Goal: Task Accomplishment & Management: Complete application form

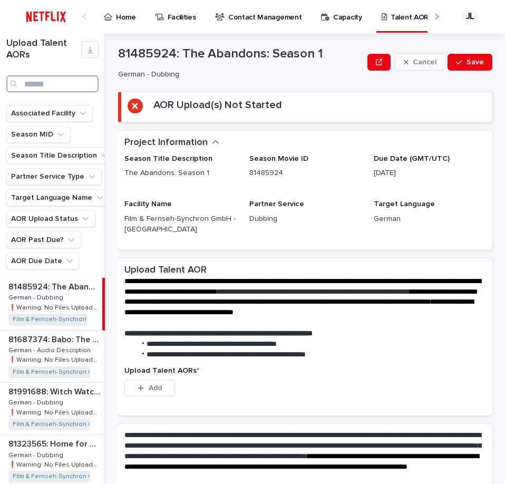
click at [62, 82] on input "Search" at bounding box center [52, 83] width 92 height 17
type input "*****"
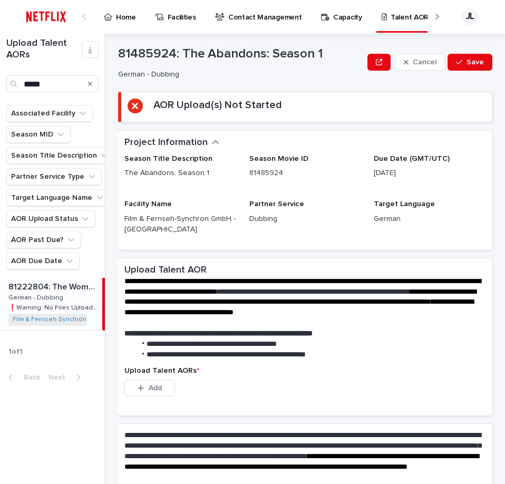
click at [65, 285] on p "81222804: The Woman in Cabin 10" at bounding box center [54, 286] width 92 height 12
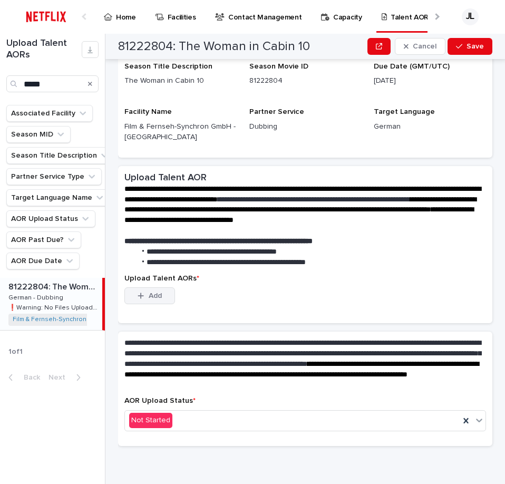
click at [144, 291] on button "Add" at bounding box center [149, 295] width 51 height 17
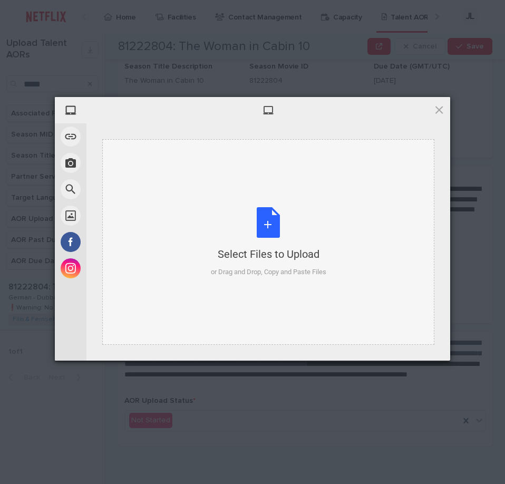
click at [311, 232] on div "Select Files to Upload or Drag and Drop, Copy and Paste Files" at bounding box center [268, 242] width 115 height 70
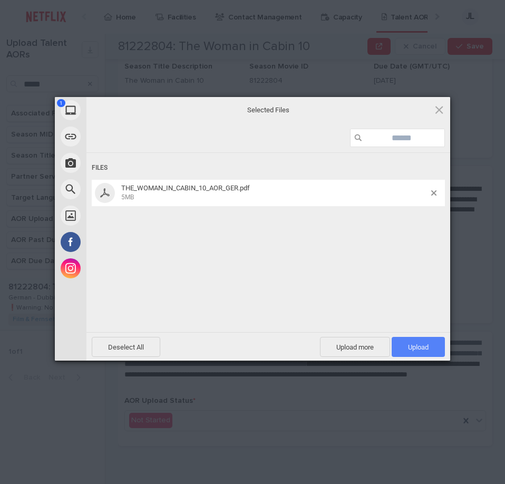
click at [404, 347] on span "Upload 1" at bounding box center [418, 347] width 53 height 20
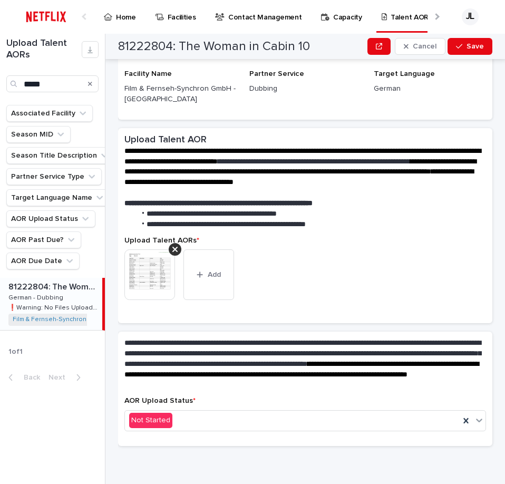
scroll to position [91, 0]
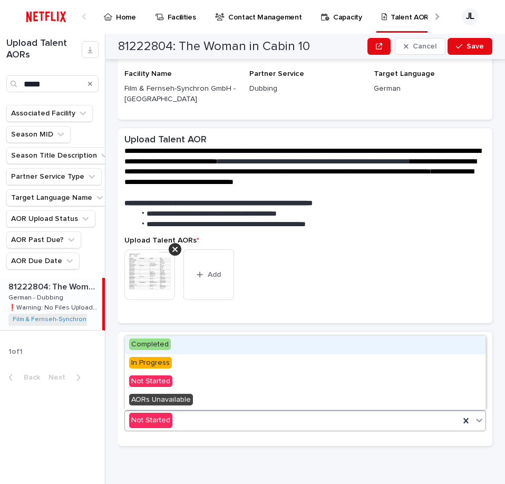
click at [178, 418] on div "Not Started" at bounding box center [292, 420] width 335 height 17
click at [158, 345] on span "Completed" at bounding box center [150, 344] width 42 height 12
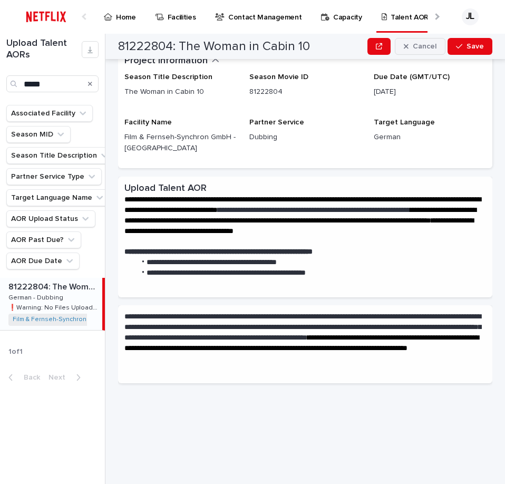
scroll to position [0, 0]
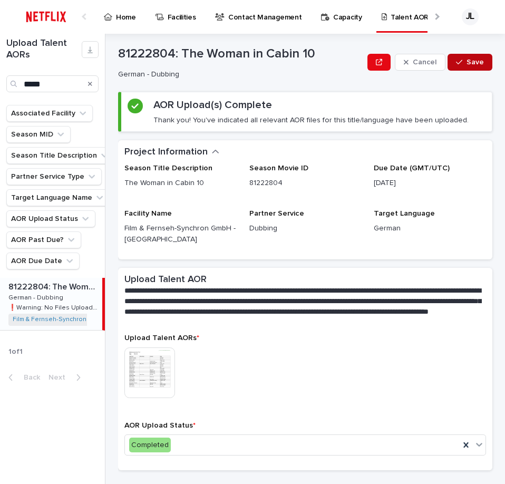
click at [474, 63] on span "Save" at bounding box center [474, 61] width 17 height 7
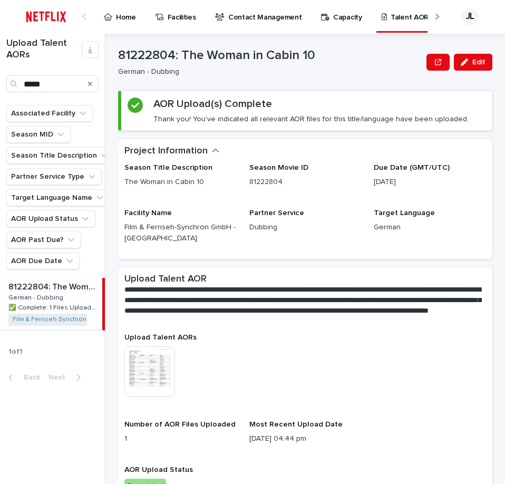
click at [94, 86] on div "Search" at bounding box center [90, 83] width 17 height 17
click at [88, 82] on div "Search" at bounding box center [90, 83] width 17 height 17
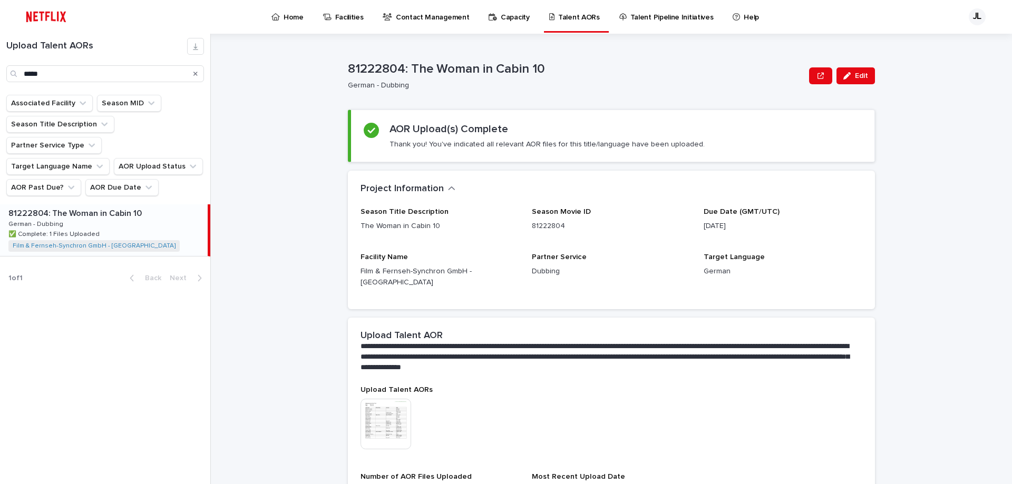
click at [199, 74] on div "Search" at bounding box center [195, 73] width 17 height 17
click at [195, 73] on icon "Search" at bounding box center [195, 74] width 4 height 6
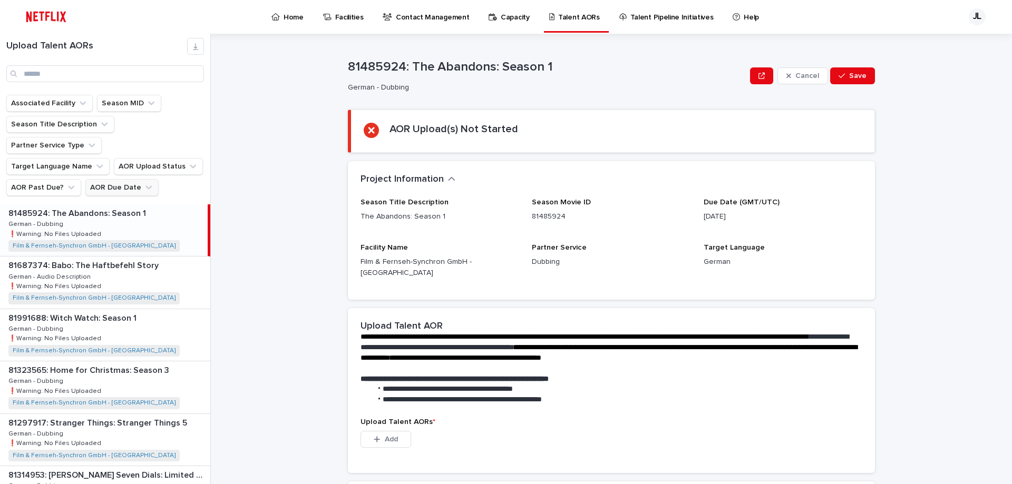
click at [122, 179] on button "AOR Due Date" at bounding box center [121, 187] width 73 height 17
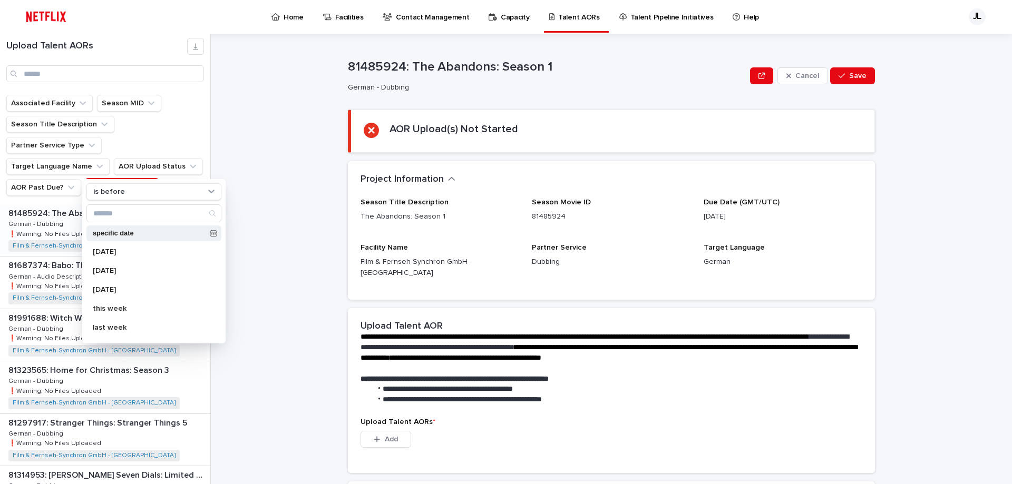
click at [210, 235] on icon at bounding box center [213, 234] width 6 height 6
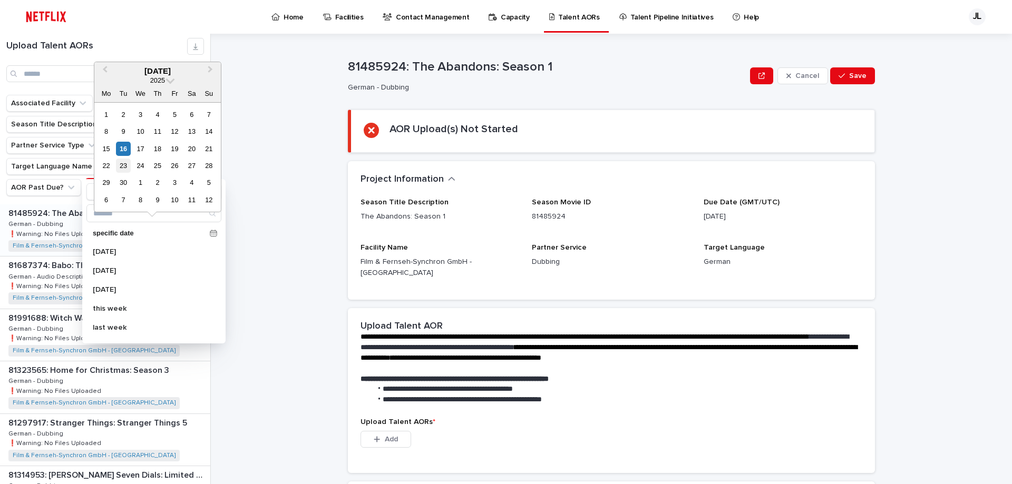
click at [124, 165] on div "23" at bounding box center [123, 166] width 14 height 14
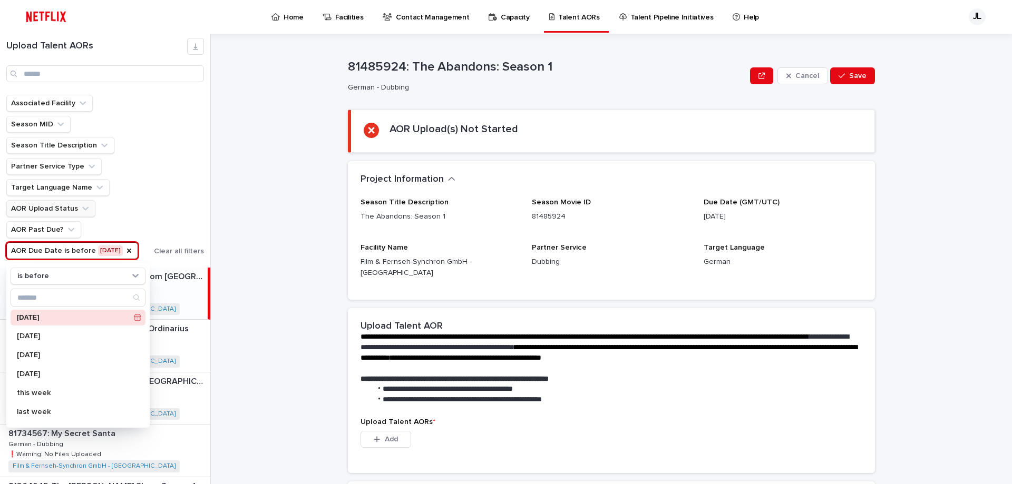
click at [72, 214] on button "AOR Upload Status" at bounding box center [50, 208] width 89 height 17
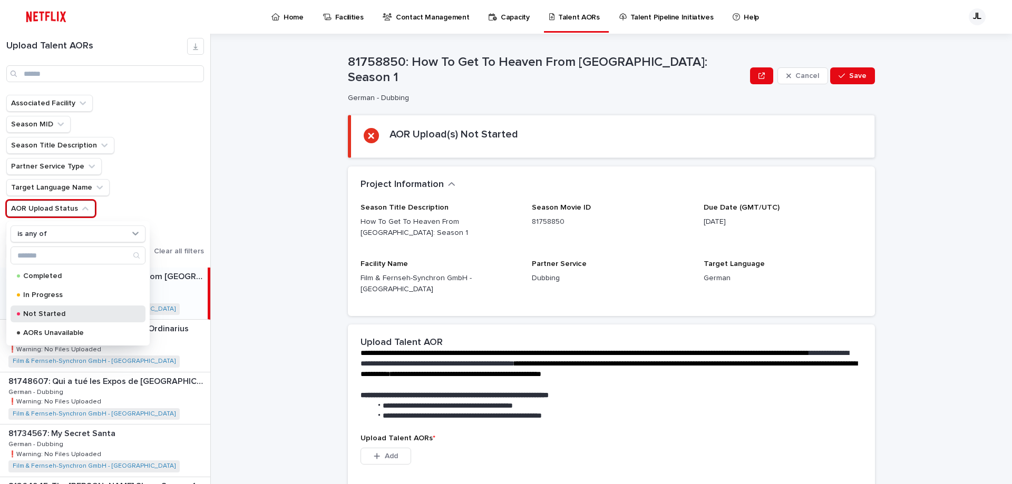
click at [42, 311] on p "Not Started" at bounding box center [75, 313] width 105 height 7
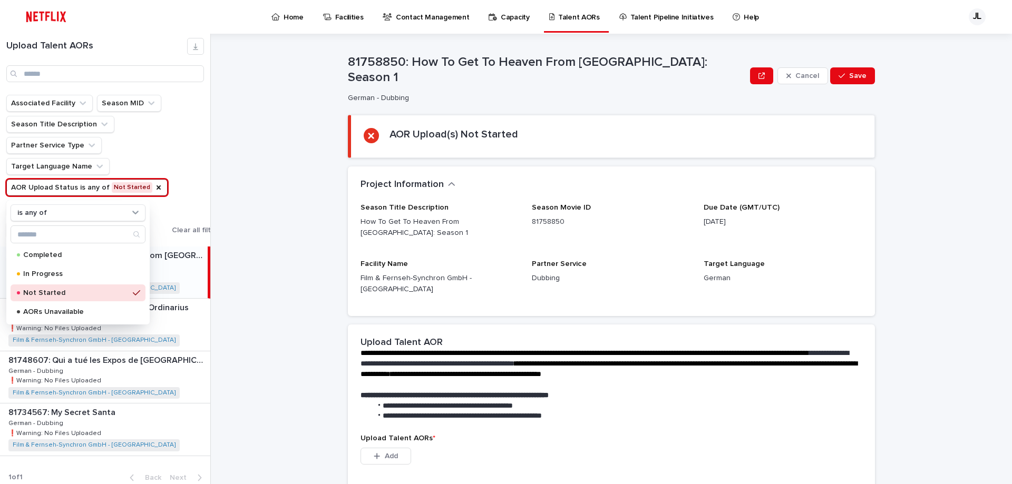
click at [193, 147] on div "Associated Facility Season MID Season Title Description Partner Service Type Ta…" at bounding box center [114, 166] width 216 height 143
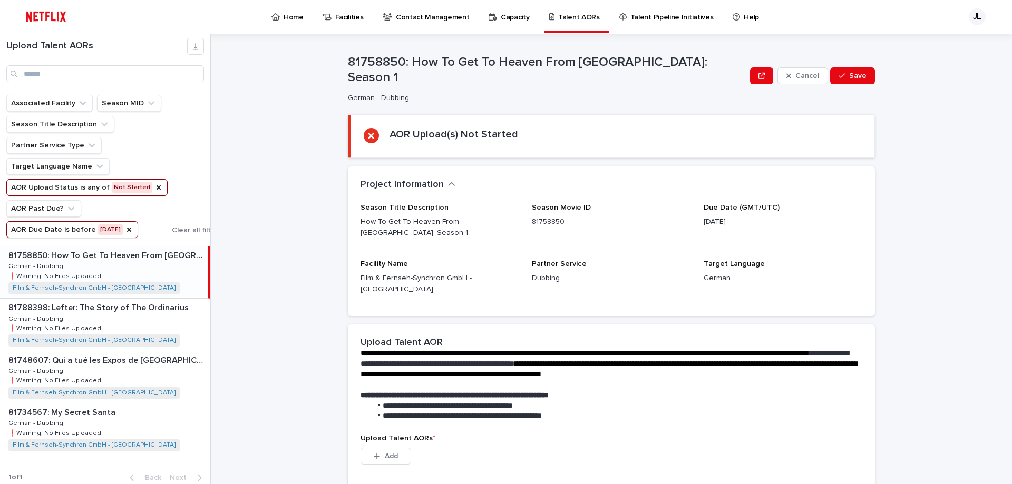
click at [145, 285] on div "81758850: How To Get To Heaven From [GEOGRAPHIC_DATA]: Season 1 81758850: How T…" at bounding box center [104, 273] width 208 height 52
click at [133, 387] on div "Film & Fernseh-Synchron GmbH - [GEOGRAPHIC_DATA] + 0" at bounding box center [100, 393] width 184 height 12
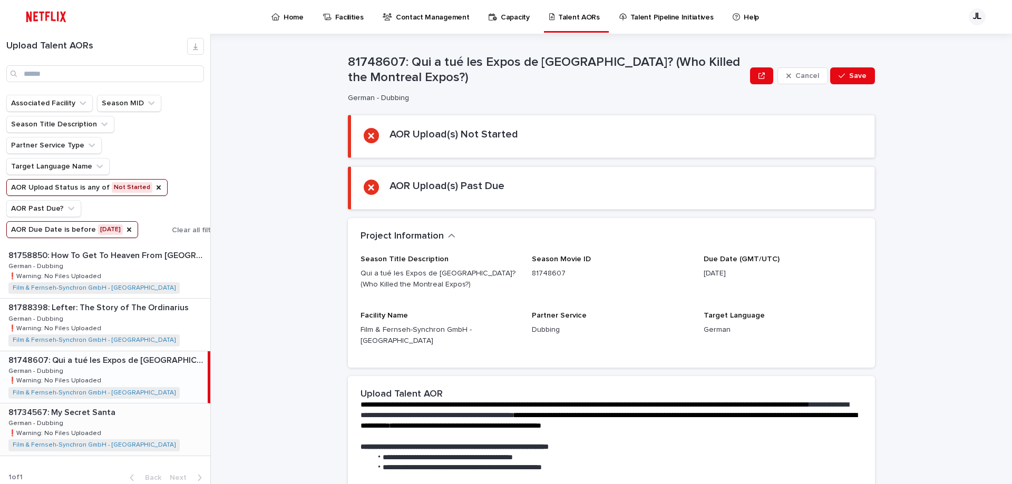
click at [112, 418] on div "81734567: My Secret Santa 81734567: My Secret Santa German - Dubbing German - D…" at bounding box center [105, 430] width 210 height 52
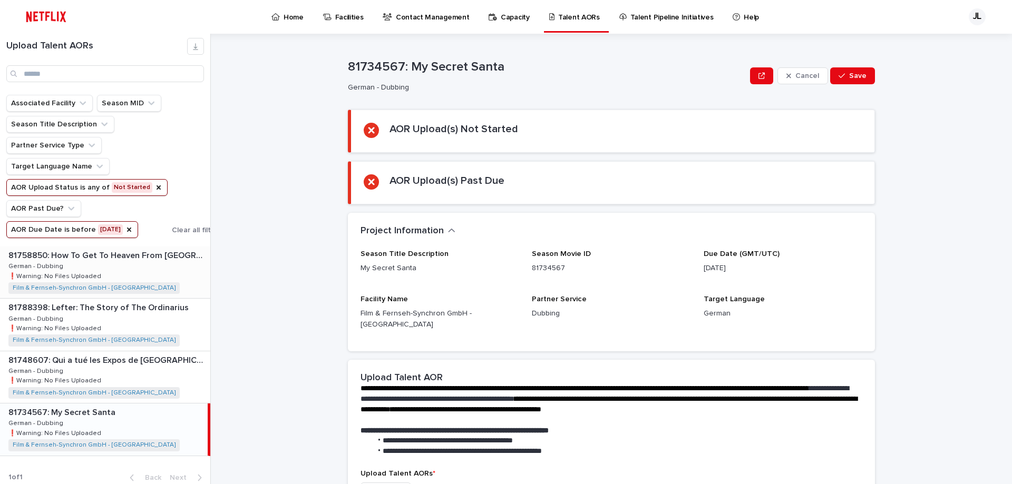
click at [124, 260] on p "81758850: How To Get To Heaven From [GEOGRAPHIC_DATA]: Season 1" at bounding box center [108, 255] width 200 height 12
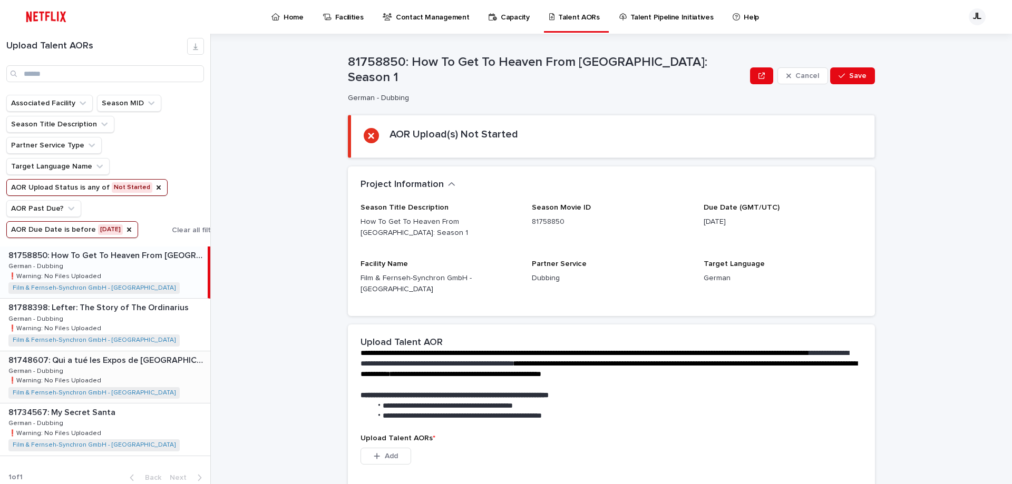
click at [129, 367] on div "81748607: Qui a tué les Expos de [GEOGRAPHIC_DATA]? (Who Killed the Montreal Ex…" at bounding box center [105, 378] width 210 height 52
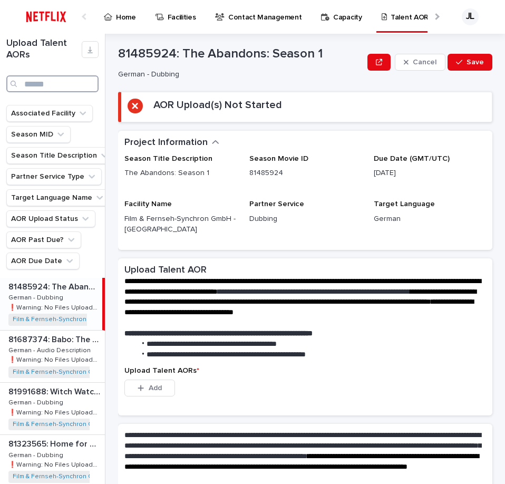
click at [33, 86] on input "Search" at bounding box center [52, 83] width 92 height 17
click at [46, 85] on input "Search" at bounding box center [52, 83] width 92 height 17
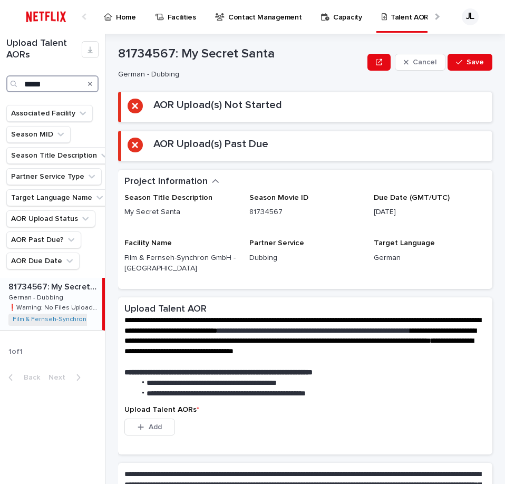
type input "*****"
click at [55, 301] on p "German - Dubbing" at bounding box center [36, 296] width 57 height 9
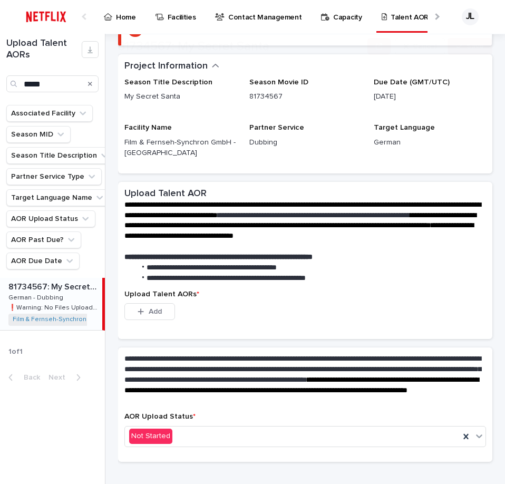
scroll to position [131, 0]
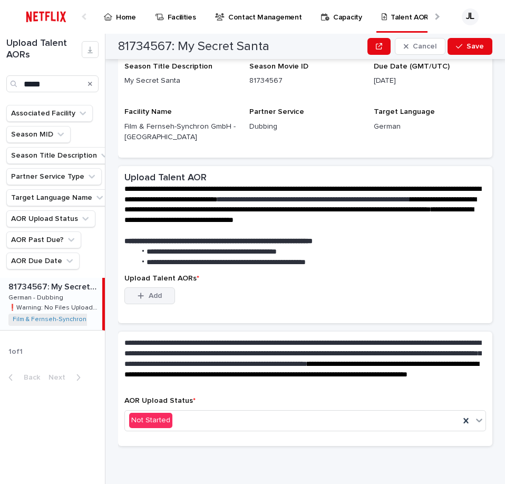
click at [152, 299] on span "Add" at bounding box center [155, 295] width 13 height 7
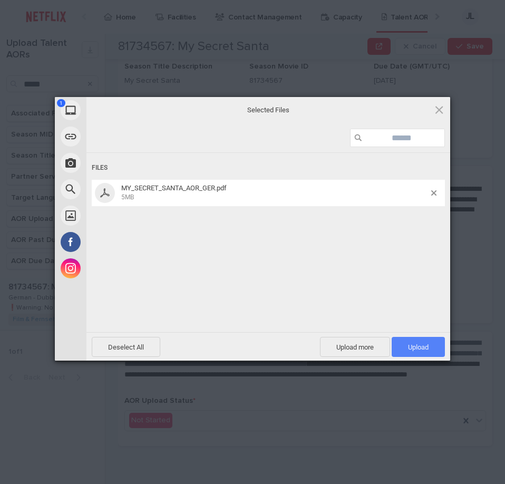
click at [411, 347] on span "Upload 1" at bounding box center [418, 347] width 21 height 8
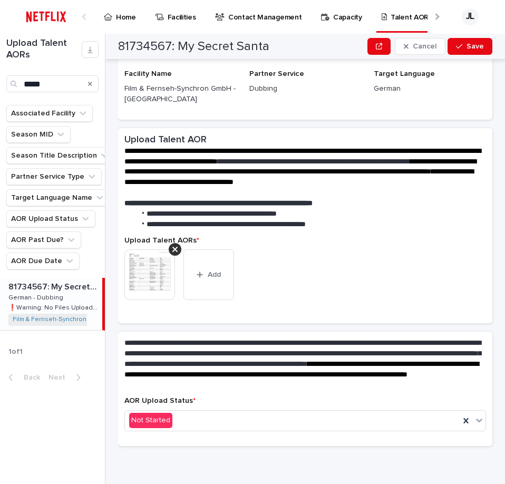
scroll to position [130, 0]
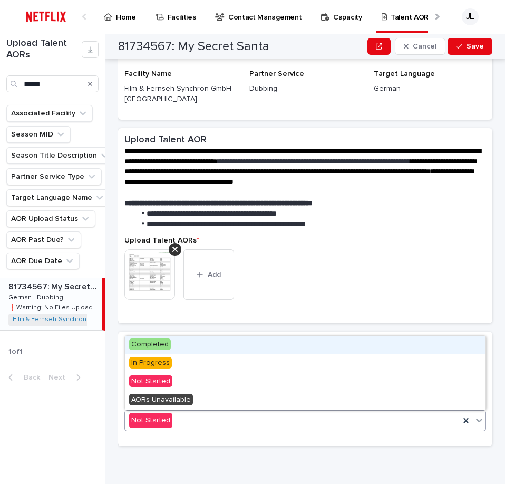
click at [179, 424] on div "Not Started" at bounding box center [292, 420] width 335 height 17
click at [155, 347] on span "Completed" at bounding box center [150, 344] width 42 height 12
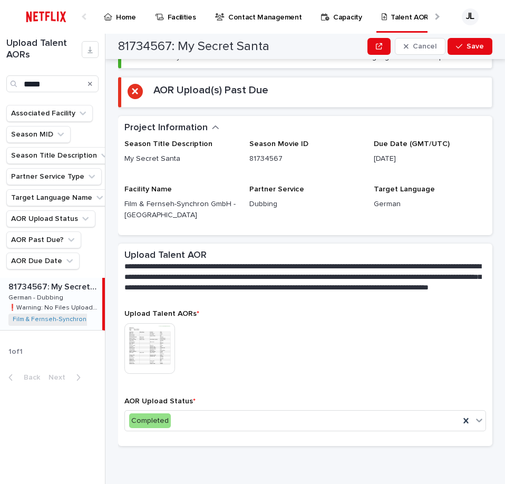
scroll to position [0, 0]
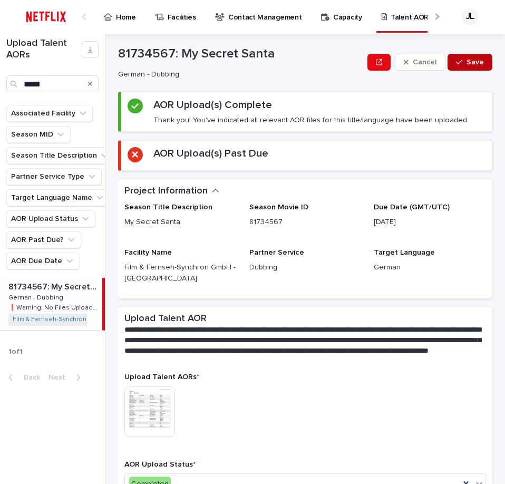
click at [473, 58] on span "Save" at bounding box center [474, 61] width 17 height 7
